Goal: Task Accomplishment & Management: Manage account settings

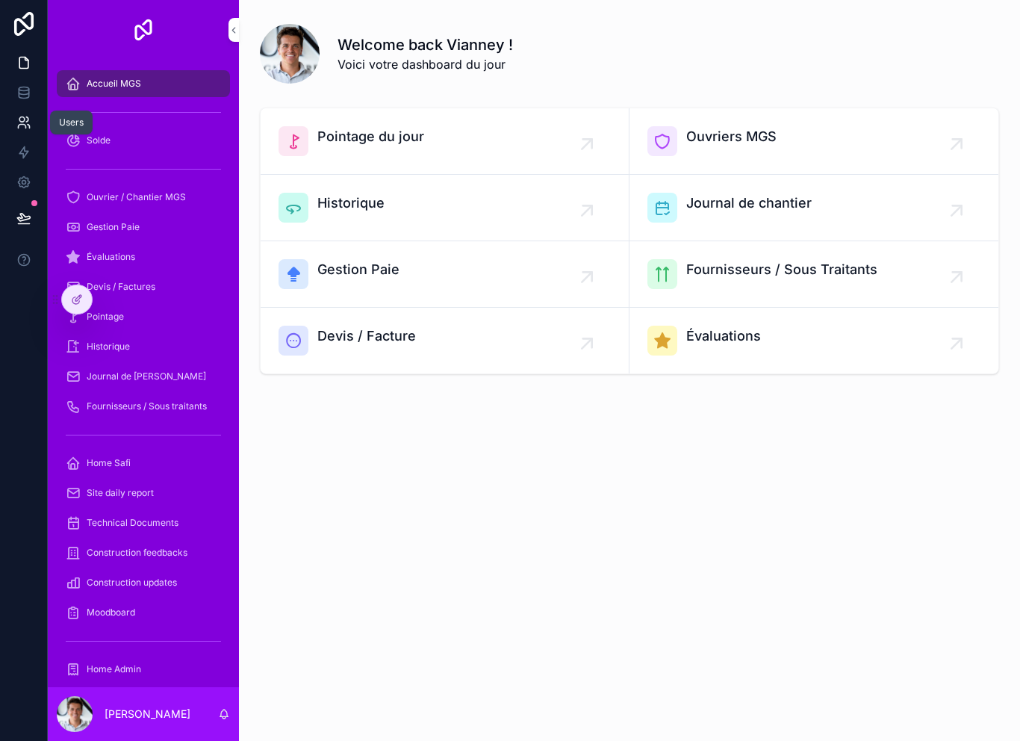
click at [30, 122] on icon at bounding box center [23, 122] width 15 height 15
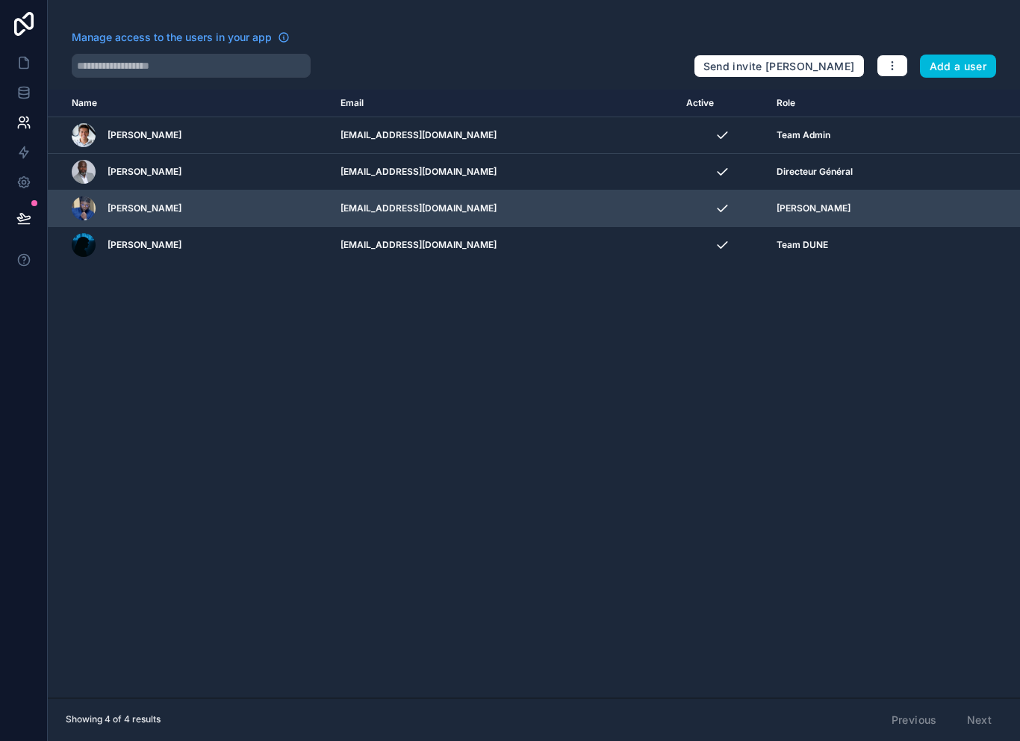
click at [441, 203] on td "[EMAIL_ADDRESS][DOMAIN_NAME]" at bounding box center [505, 208] width 346 height 37
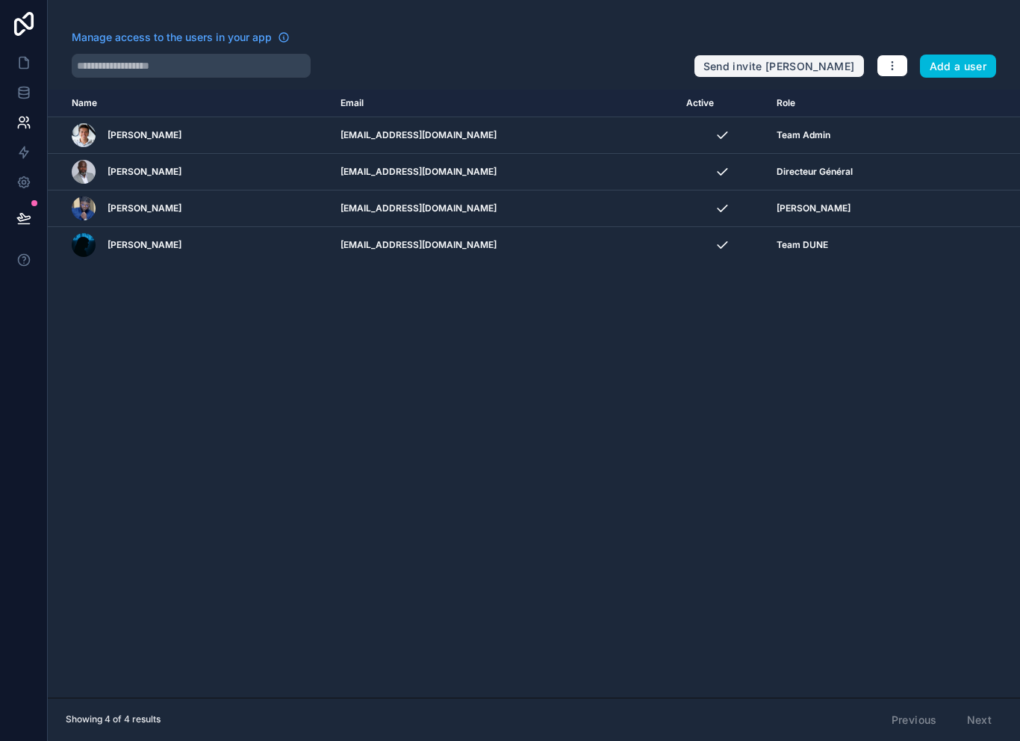
click at [769, 69] on button "Send invite [PERSON_NAME]" at bounding box center [779, 67] width 171 height 24
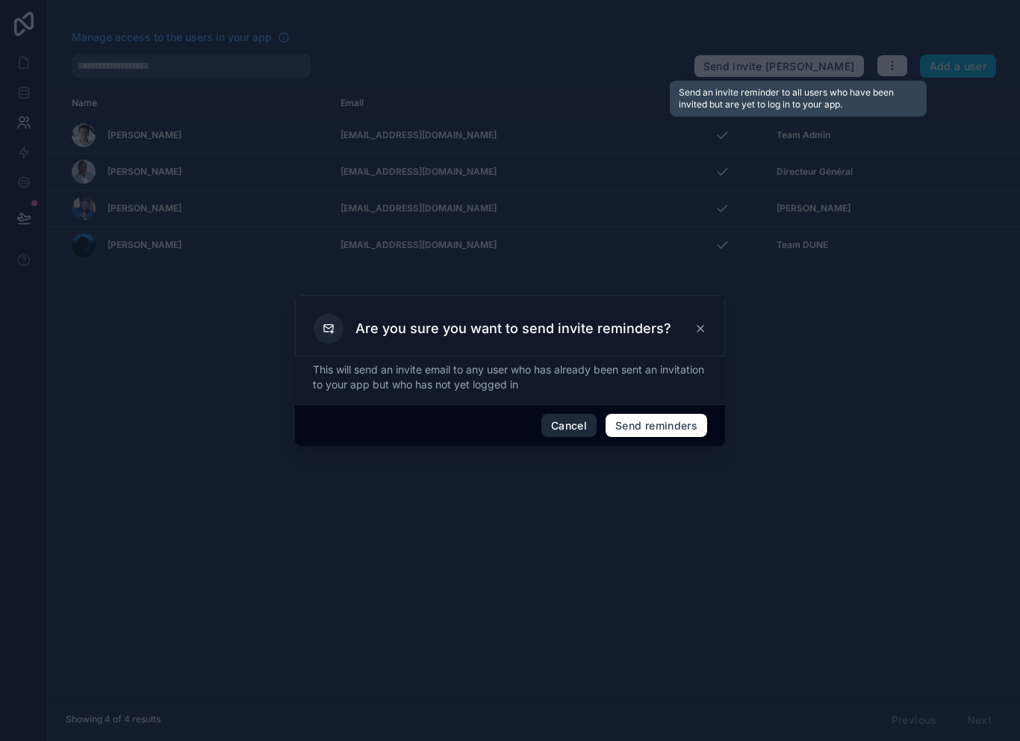
click at [562, 420] on button "Cancel" at bounding box center [569, 426] width 55 height 24
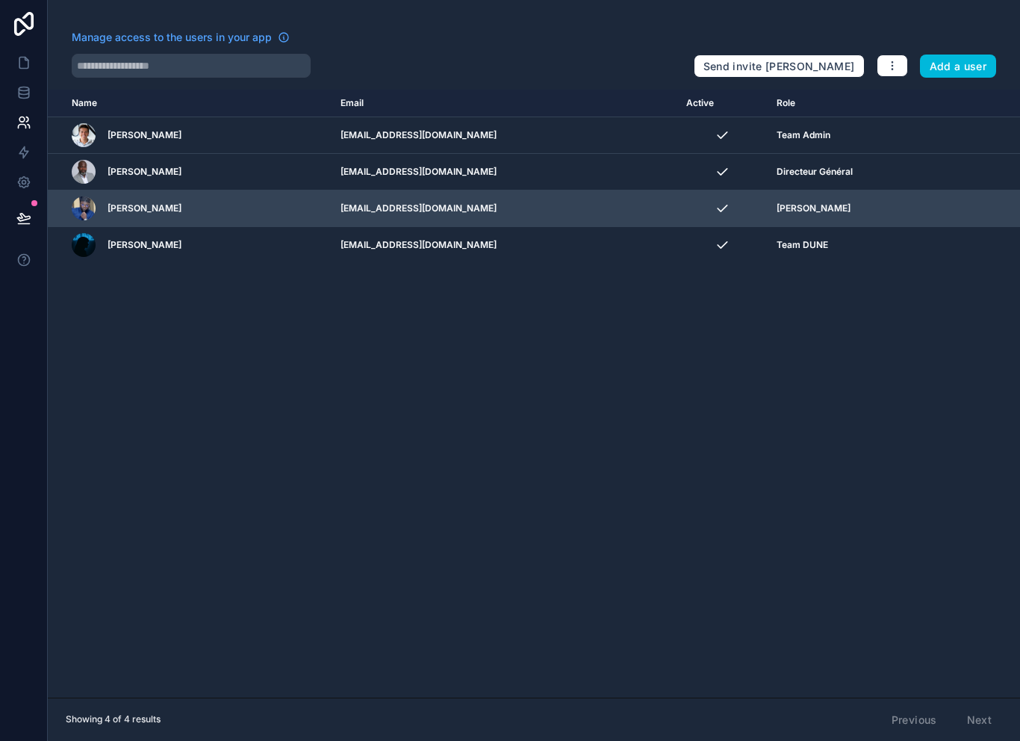
click at [151, 210] on span "[PERSON_NAME]" at bounding box center [145, 208] width 74 height 12
click at [0, 0] on icon "scrollable content" at bounding box center [0, 0] width 0 height 0
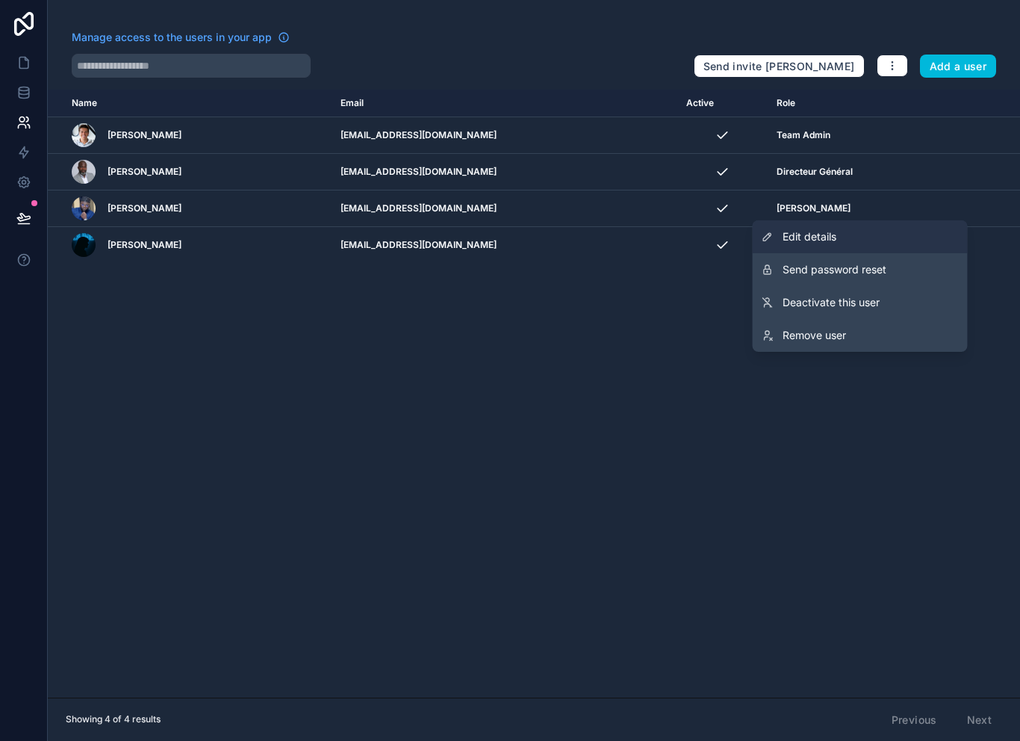
click at [826, 231] on span "Edit details" at bounding box center [810, 236] width 54 height 15
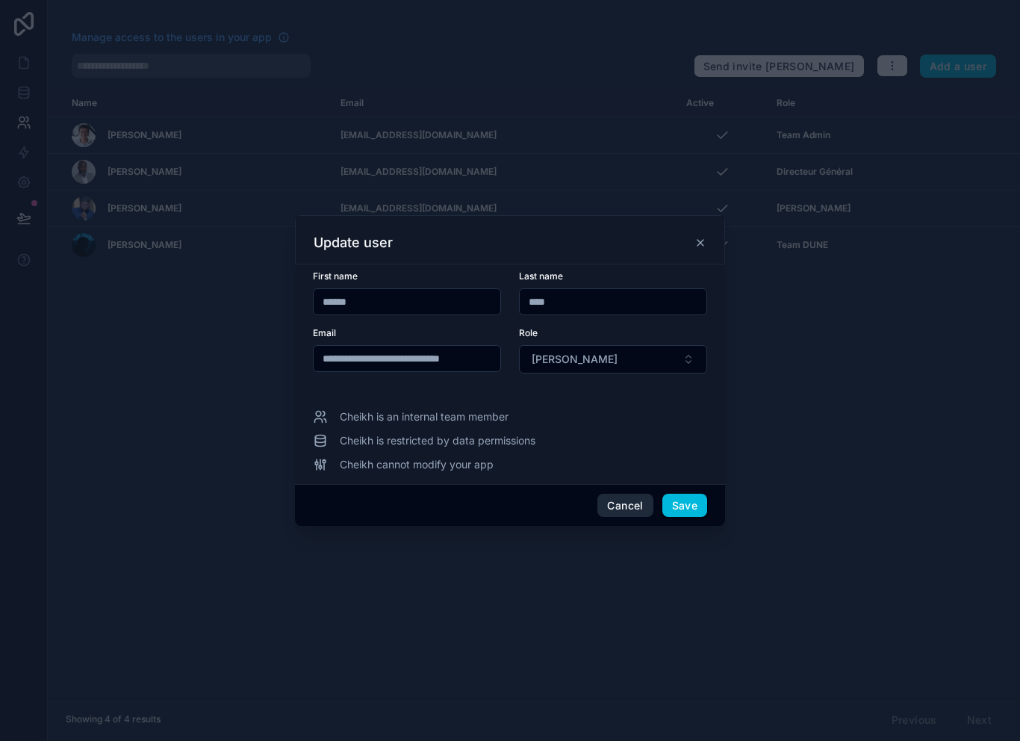
click at [622, 499] on button "Cancel" at bounding box center [625, 506] width 55 height 24
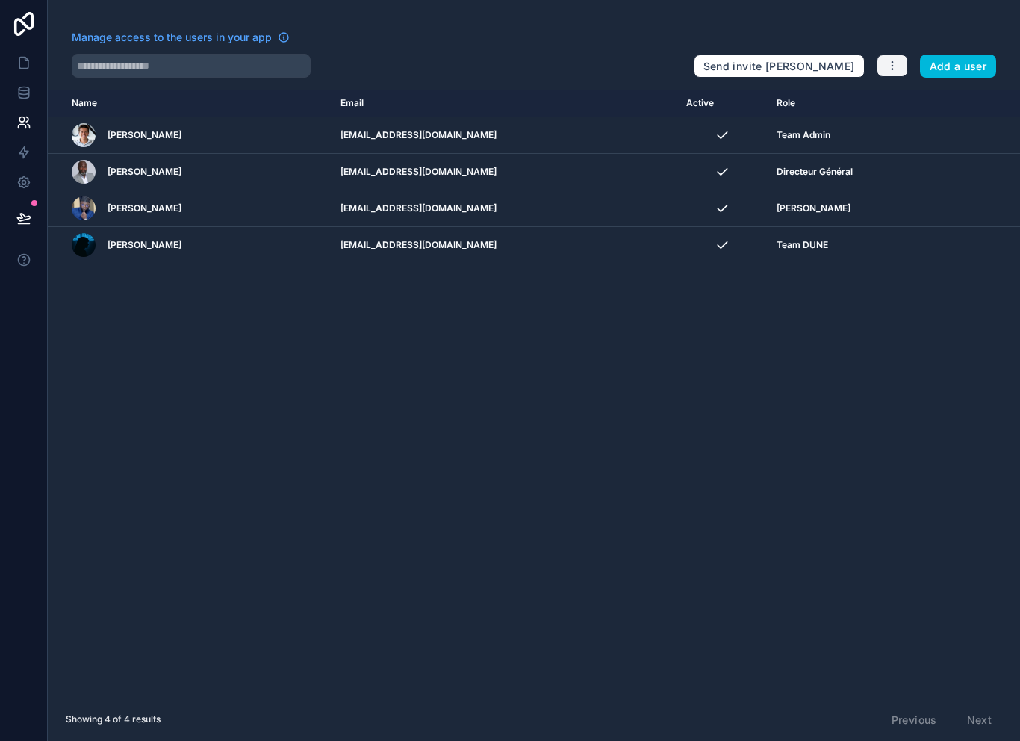
click at [893, 62] on icon "button" at bounding box center [892, 62] width 1 height 1
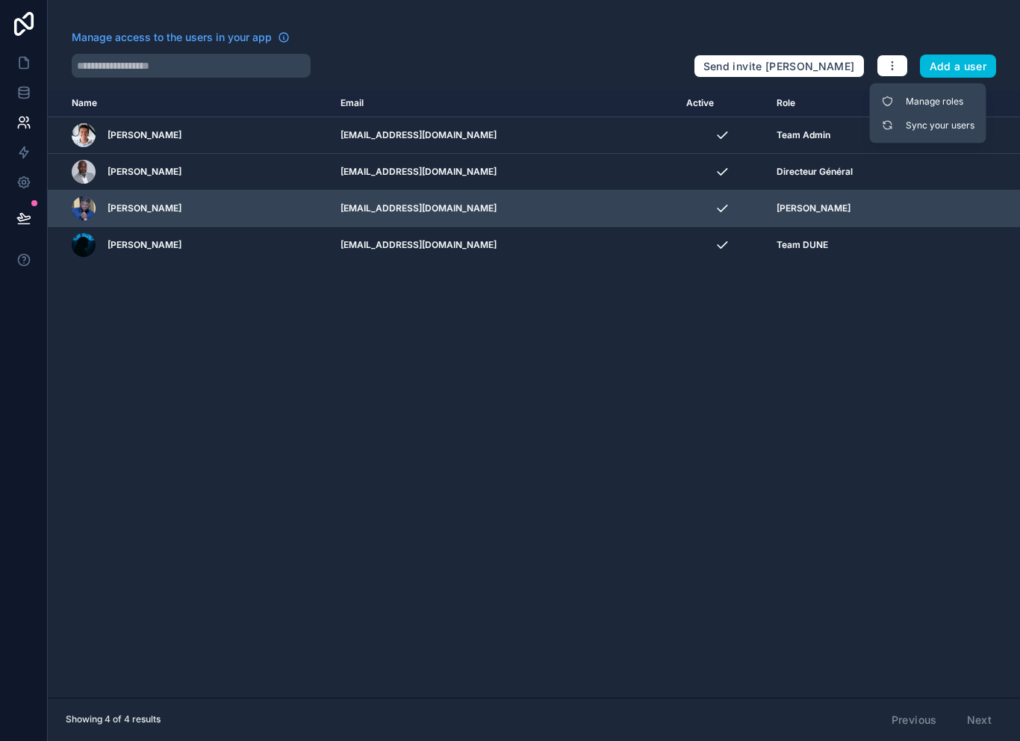
click at [254, 212] on div "[PERSON_NAME]" at bounding box center [197, 208] width 251 height 24
click at [252, 216] on div "[PERSON_NAME]" at bounding box center [197, 208] width 251 height 24
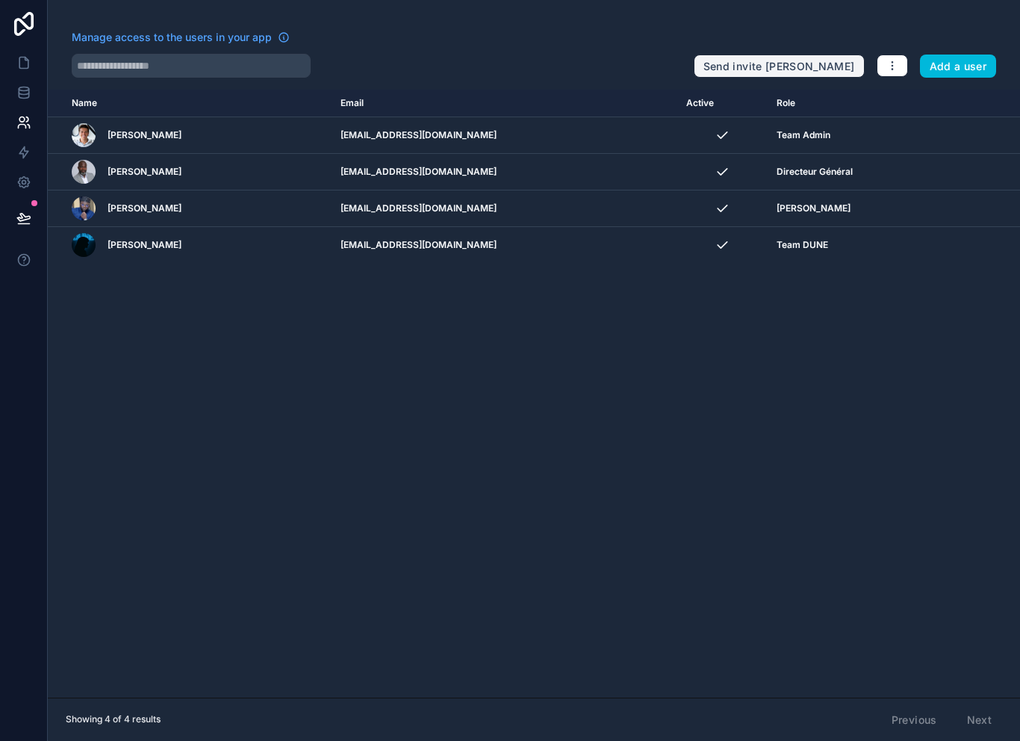
click at [810, 73] on button "Send invite [PERSON_NAME]" at bounding box center [779, 67] width 171 height 24
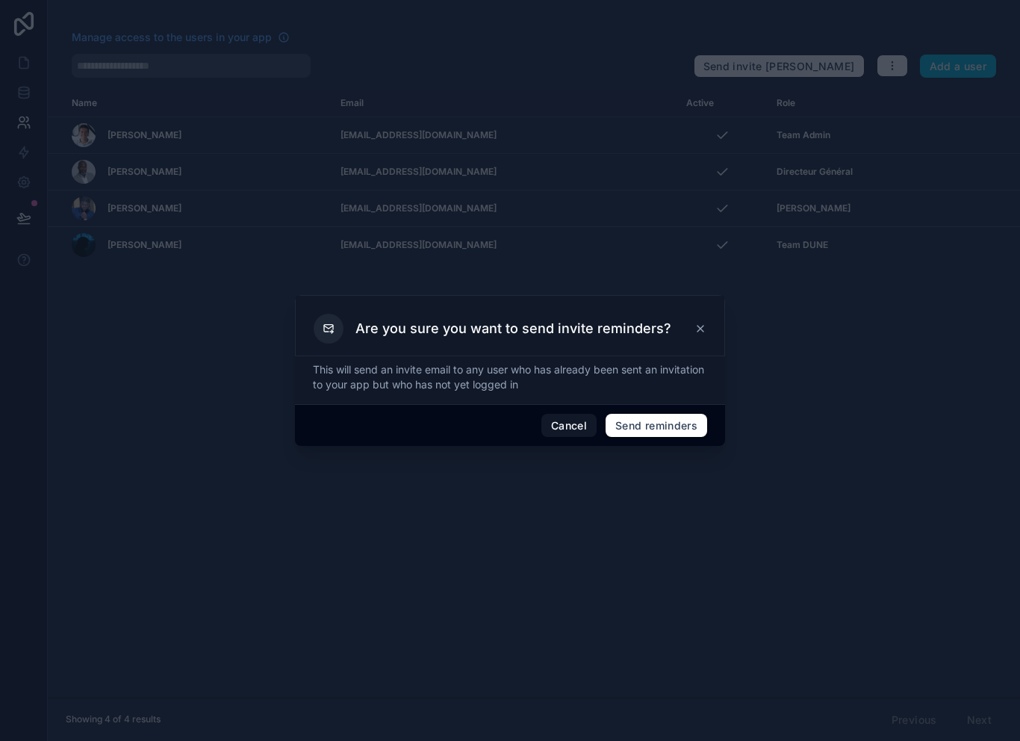
click at [696, 324] on icon at bounding box center [701, 329] width 12 height 12
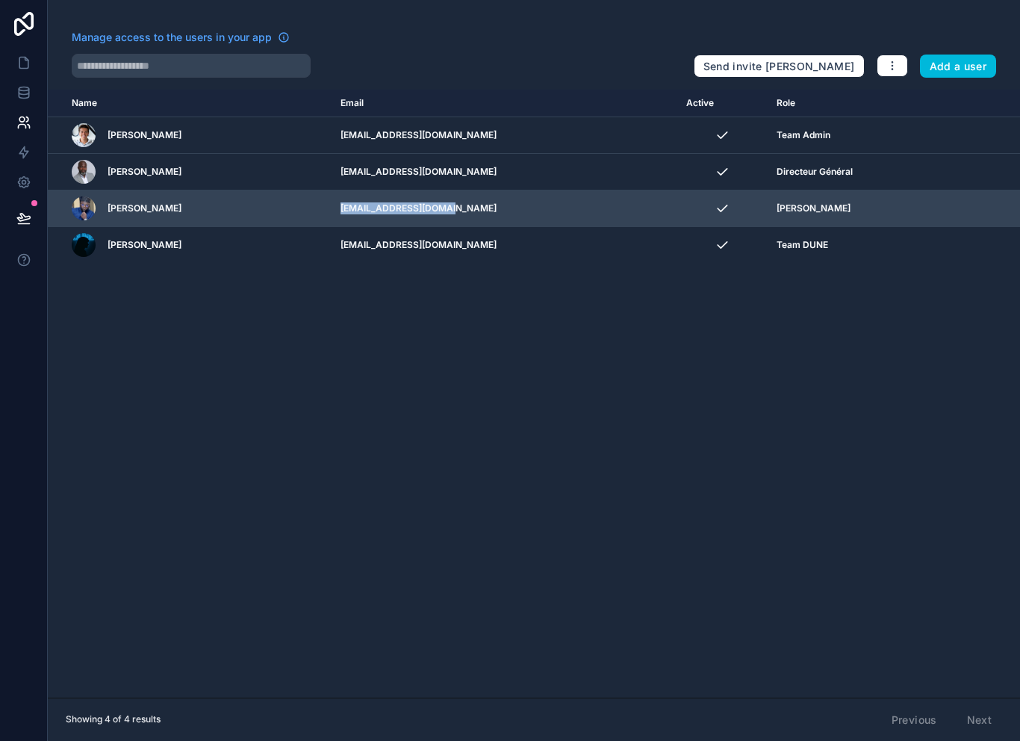
click at [238, 214] on div "[PERSON_NAME]" at bounding box center [197, 208] width 251 height 24
click at [178, 214] on div "[PERSON_NAME]" at bounding box center [197, 208] width 251 height 24
click at [141, 216] on div "[PERSON_NAME]" at bounding box center [197, 208] width 251 height 24
click at [968, 199] on td "scrollable content" at bounding box center [988, 208] width 66 height 37
click at [0, 0] on icon "scrollable content" at bounding box center [0, 0] width 0 height 0
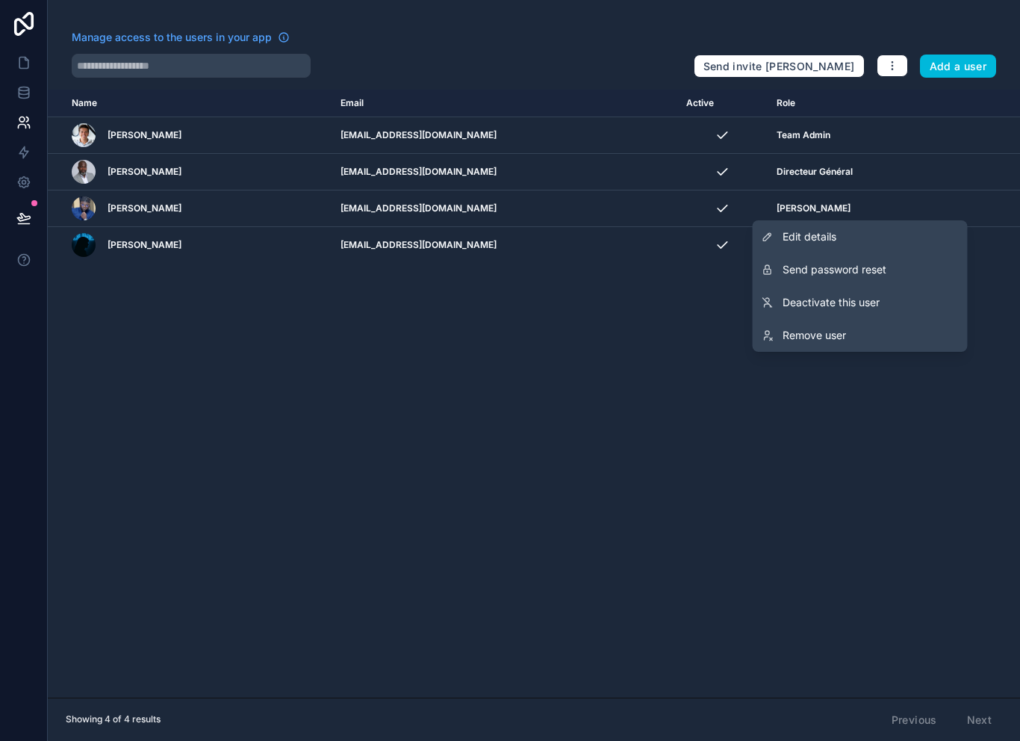
click at [639, 414] on div "Name Email Active Role [DOMAIN_NAME] [PERSON_NAME] [EMAIL_ADDRESS][DOMAIN_NAME]…" at bounding box center [534, 394] width 973 height 608
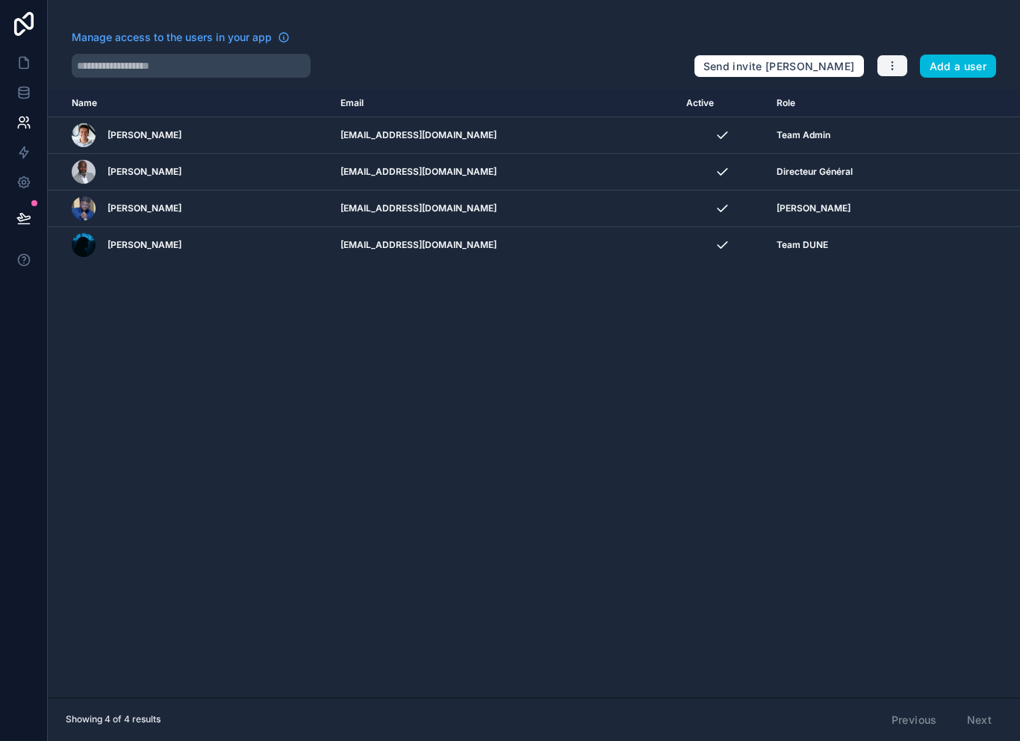
click at [885, 66] on button "button" at bounding box center [892, 66] width 31 height 22
click at [940, 106] on link "Manage roles" at bounding box center [928, 102] width 105 height 24
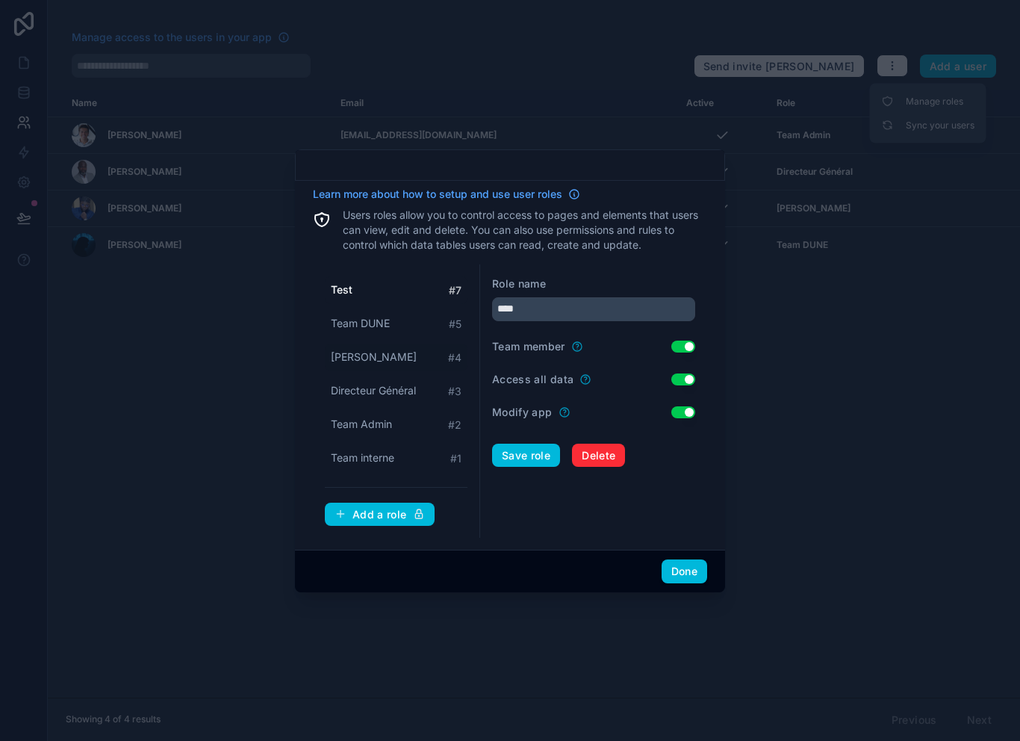
click at [389, 350] on span "[PERSON_NAME]" at bounding box center [374, 357] width 86 height 15
type input "**********"
click at [826, 208] on div at bounding box center [510, 370] width 1020 height 741
click at [805, 313] on div at bounding box center [510, 370] width 1020 height 741
click at [547, 644] on div at bounding box center [510, 370] width 1020 height 741
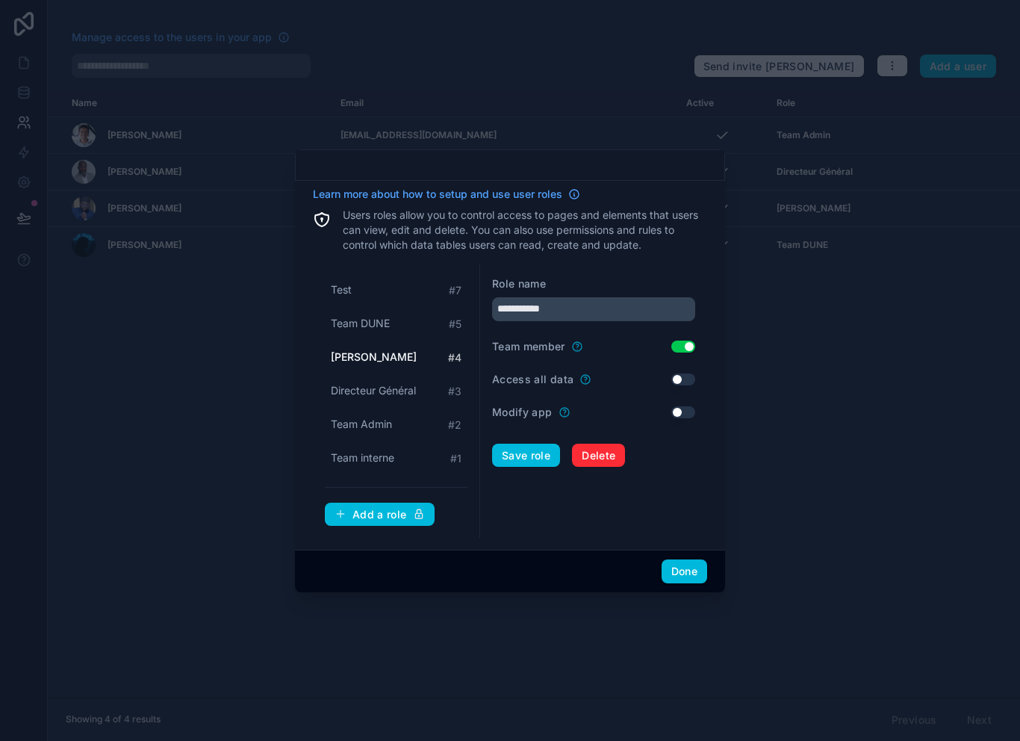
click at [182, 560] on div at bounding box center [510, 370] width 1020 height 741
click at [664, 573] on button "Done" at bounding box center [685, 572] width 46 height 24
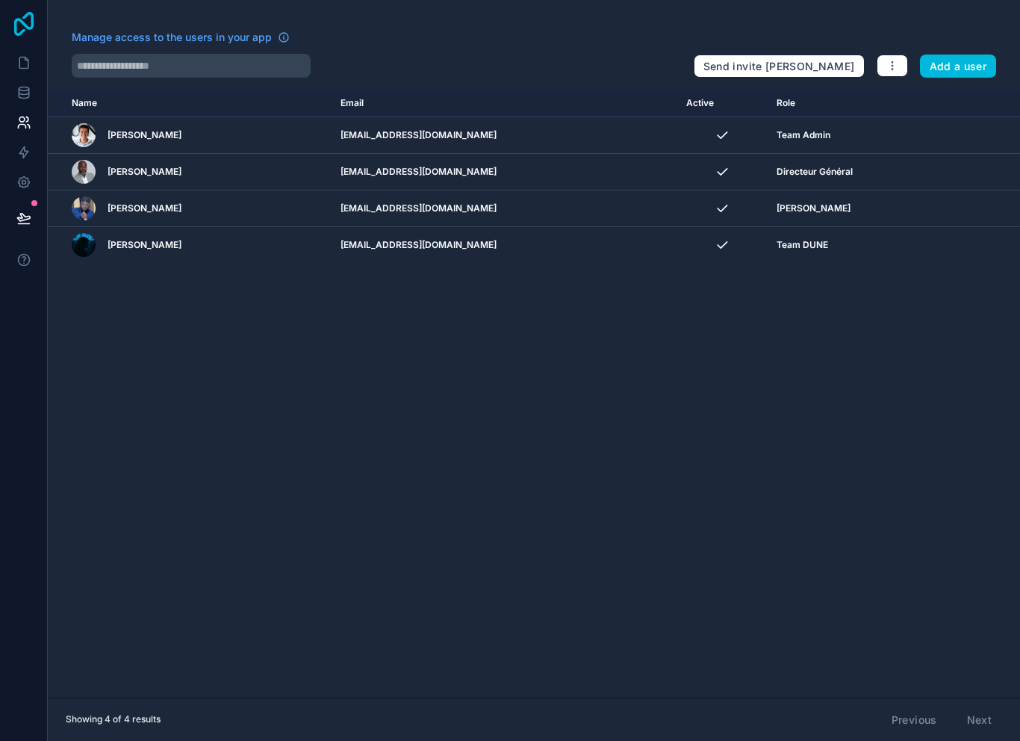
click at [25, 17] on icon at bounding box center [23, 24] width 19 height 24
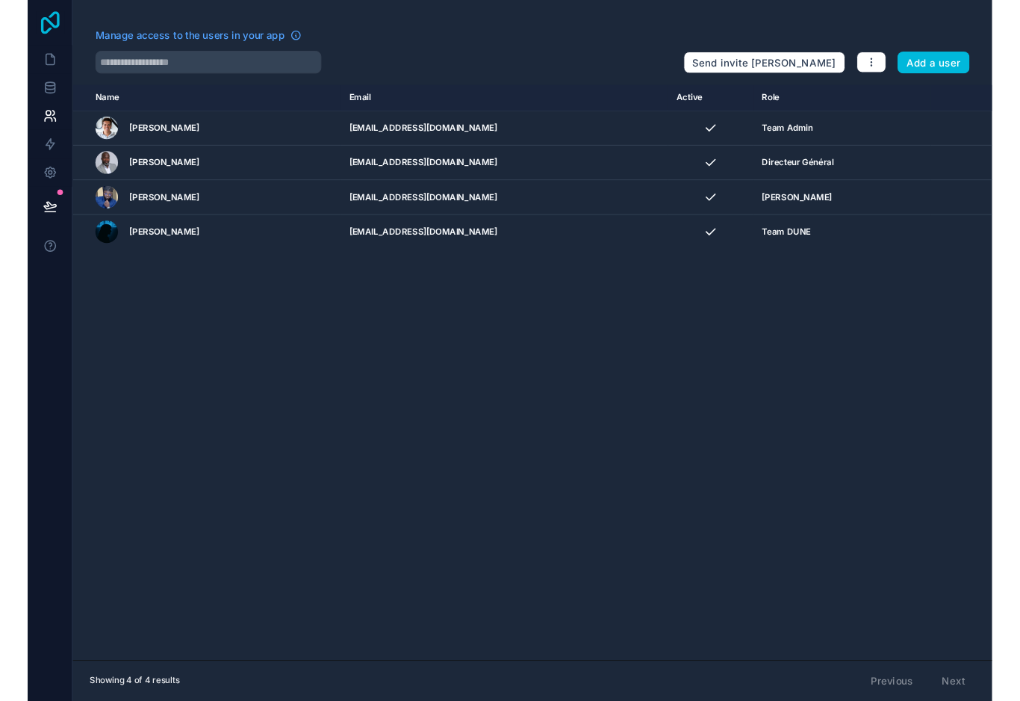
scroll to position [22, 0]
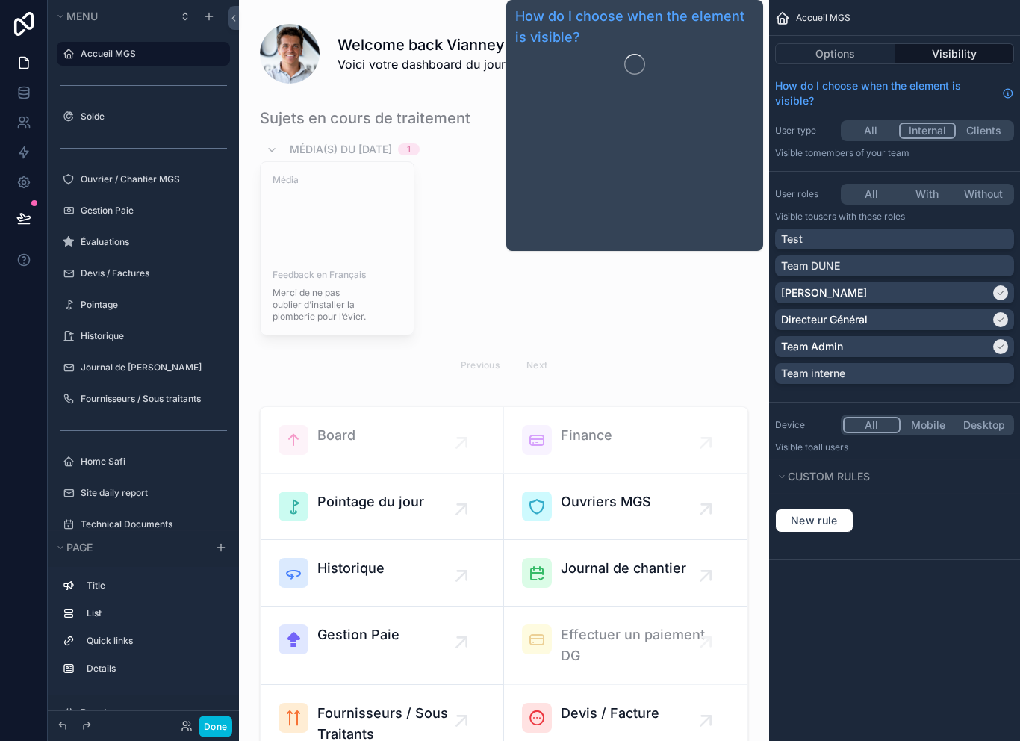
click at [928, 31] on div "Accueil MGS" at bounding box center [894, 18] width 251 height 36
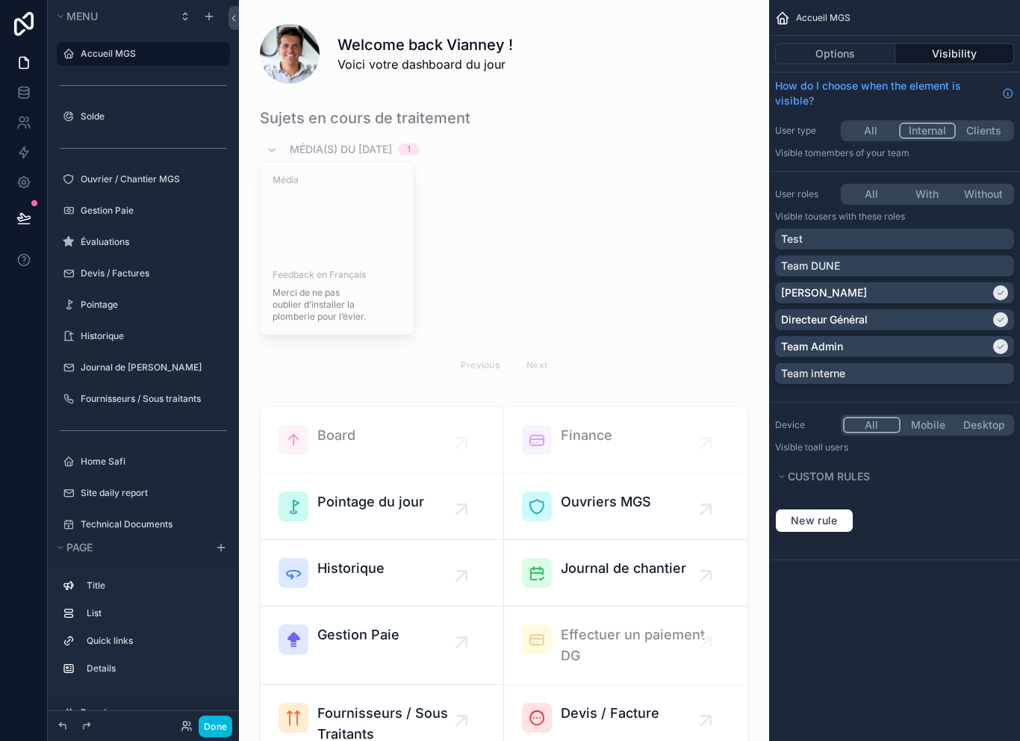
click at [35, 214] on button at bounding box center [23, 218] width 33 height 42
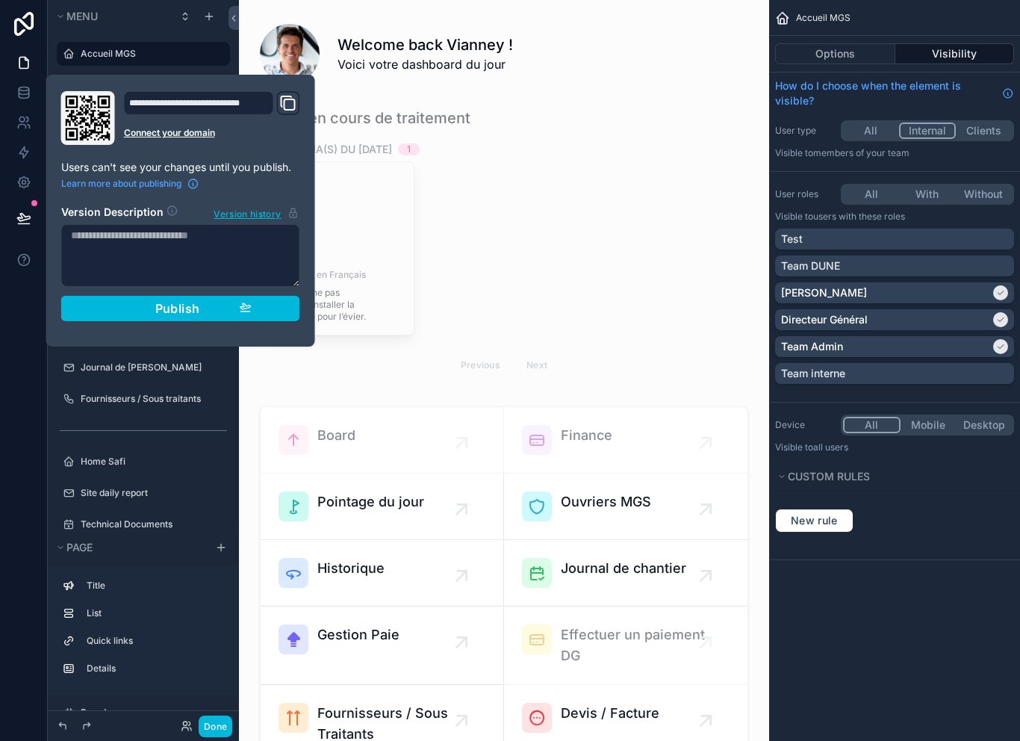
click at [288, 108] on icon "Domain and Custom Link" at bounding box center [288, 103] width 18 height 18
click at [252, 378] on div "scrollable content" at bounding box center [504, 245] width 506 height 287
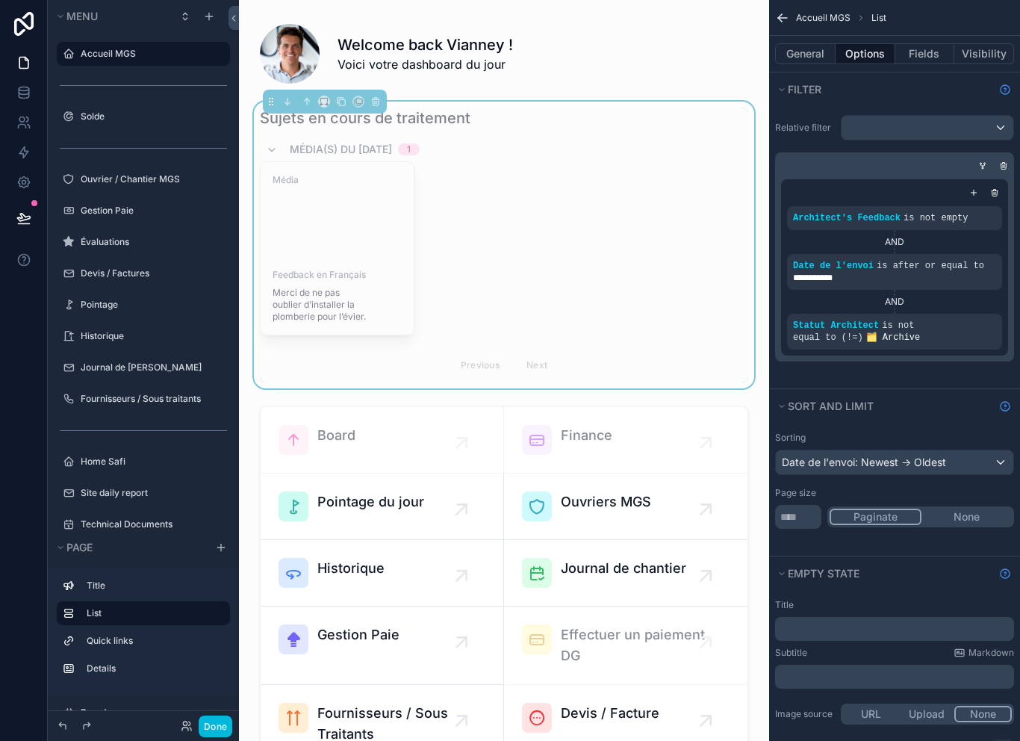
click at [257, 388] on div "Sujets en cours de traitement Média(s) du 09/10/2025 1 Média Feedback en França…" at bounding box center [504, 245] width 506 height 287
